Goal: Task Accomplishment & Management: Use online tool/utility

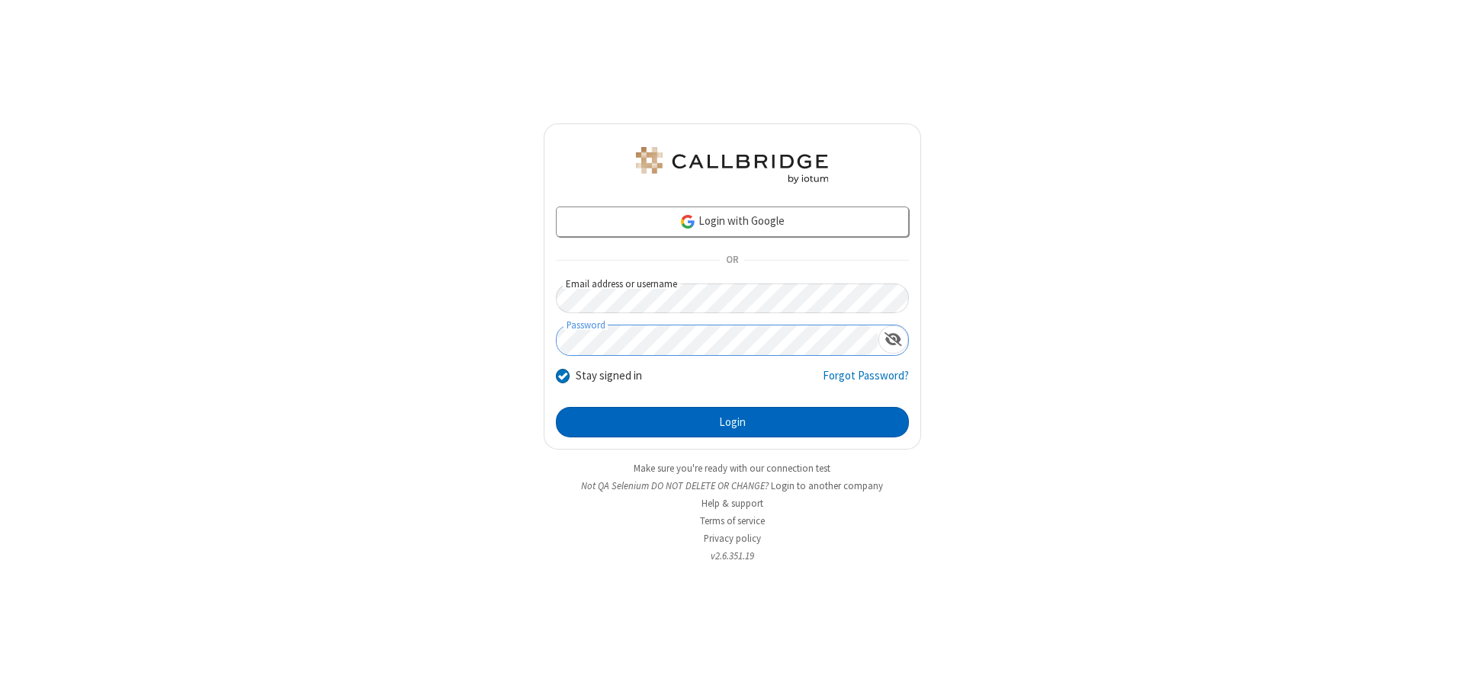
click at [732, 422] on button "Login" at bounding box center [732, 422] width 353 height 30
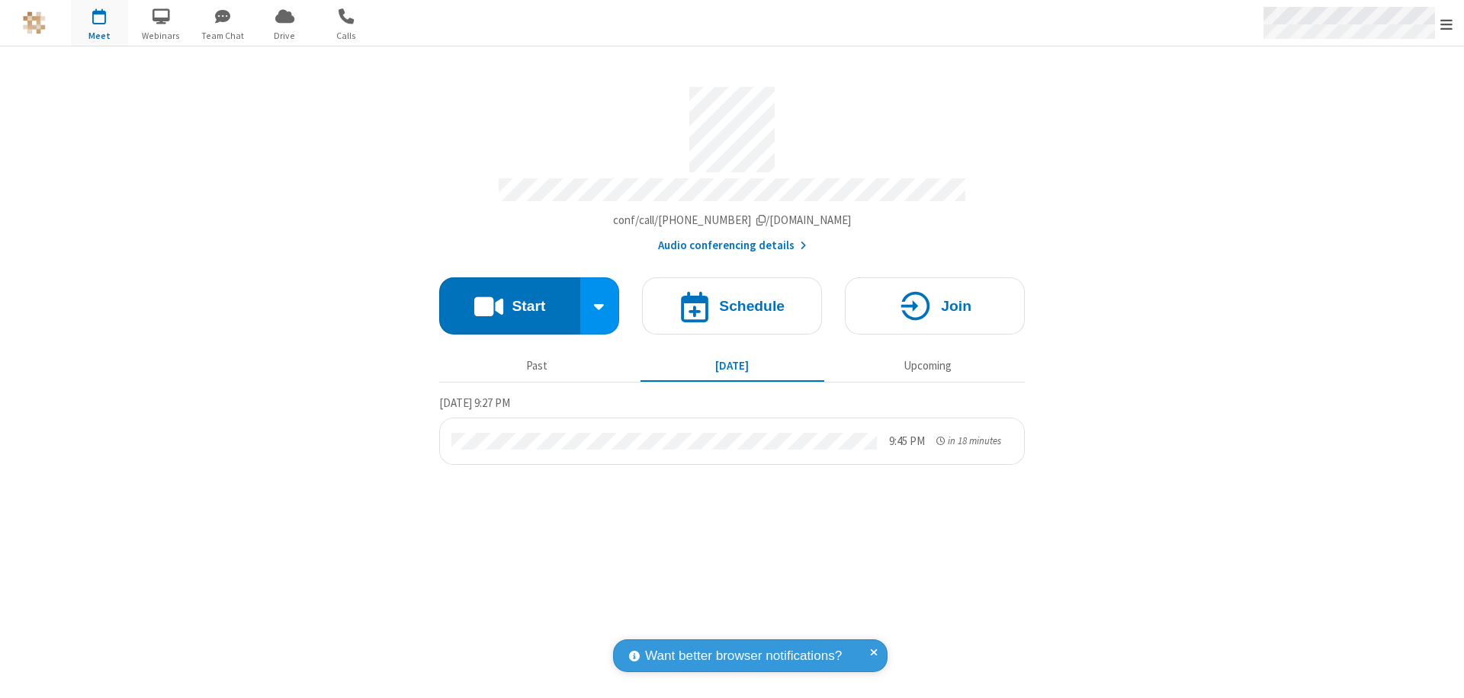
click at [1446, 24] on span "Open menu" at bounding box center [1446, 24] width 12 height 15
click at [284, 35] on span "Drive" at bounding box center [284, 36] width 57 height 14
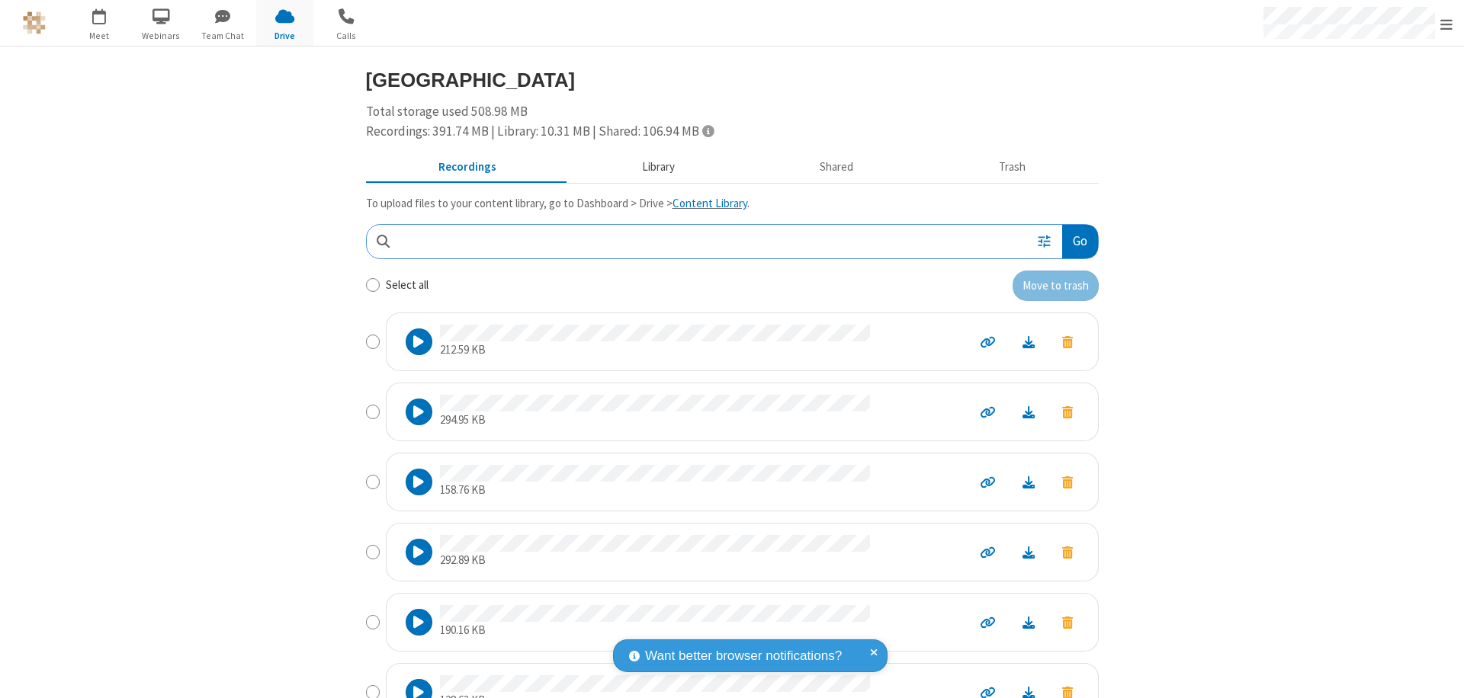
click at [650, 167] on button "Library" at bounding box center [658, 167] width 178 height 29
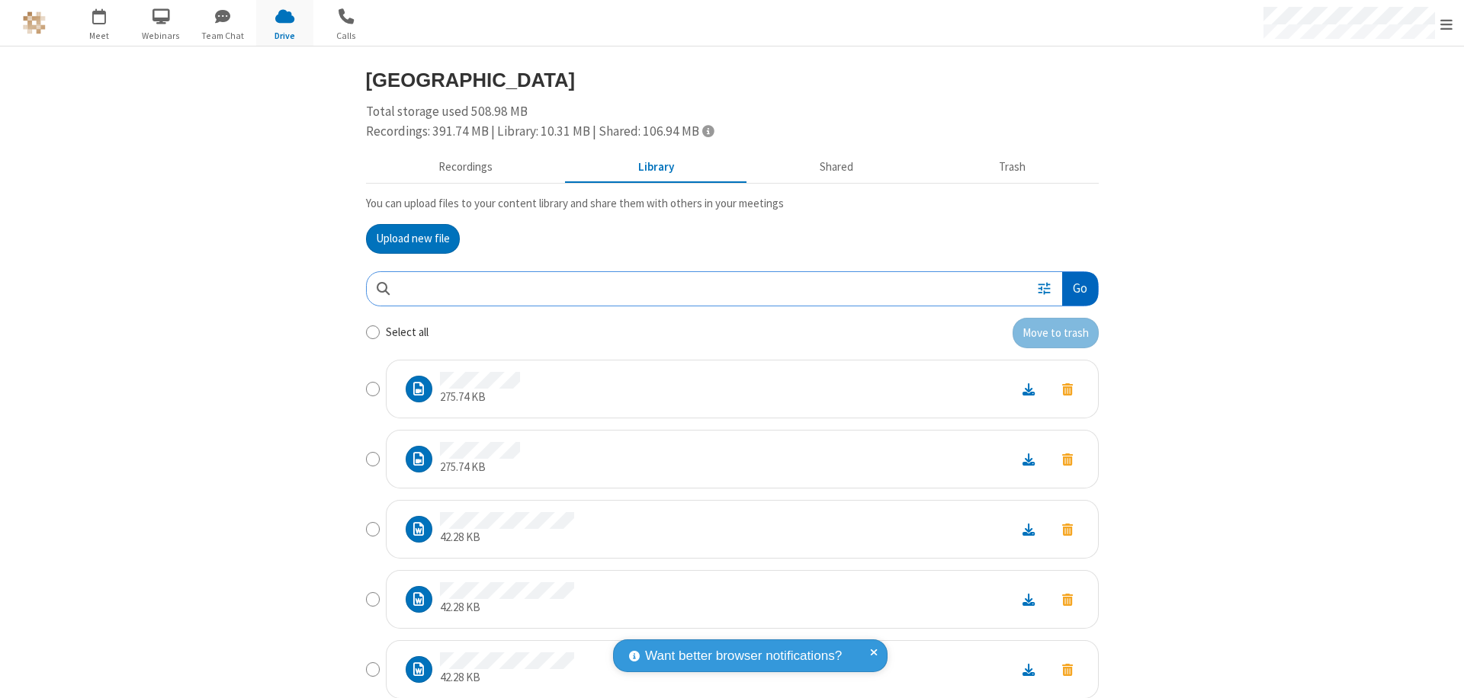
click at [1073, 288] on button "Go" at bounding box center [1079, 289] width 35 height 34
click at [406, 239] on button "Upload new file" at bounding box center [413, 239] width 94 height 30
